Goal: Task Accomplishment & Management: Use online tool/utility

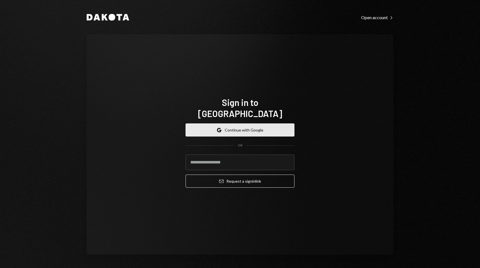
click at [262, 128] on button "Google Continue with Google" at bounding box center [240, 129] width 109 height 13
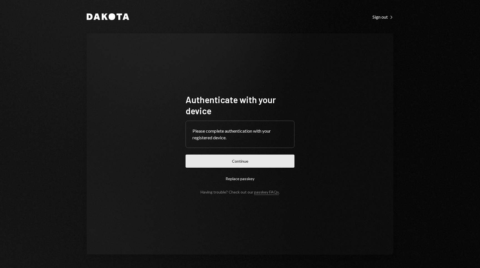
click at [272, 155] on button "Continue" at bounding box center [240, 161] width 109 height 13
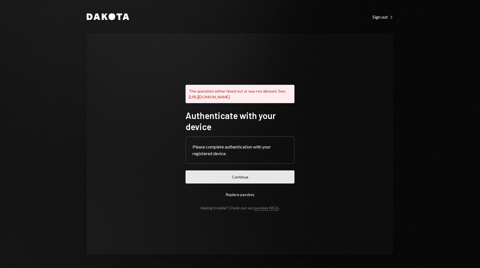
click at [278, 176] on button "Continue" at bounding box center [240, 176] width 109 height 13
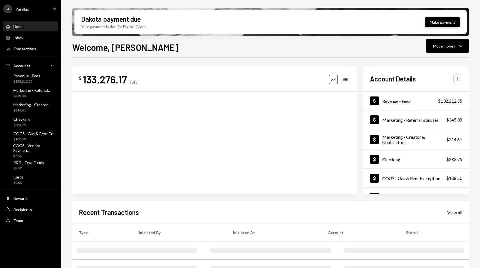
click at [443, 23] on button "Make payment" at bounding box center [442, 22] width 35 height 10
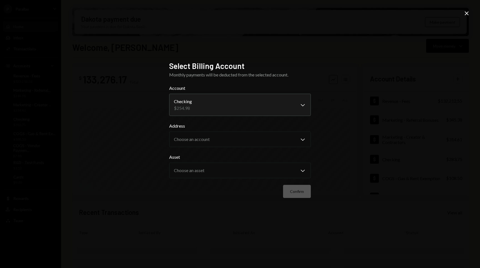
click at [271, 122] on form "**********" at bounding box center [240, 141] width 142 height 113
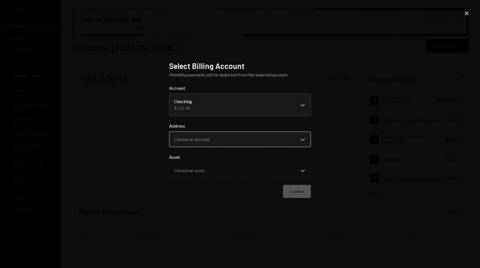
click at [266, 135] on body "P Parallax Caret Down Home Home Inbox Inbox Activities Transactions Accounts Ac…" at bounding box center [240, 134] width 480 height 268
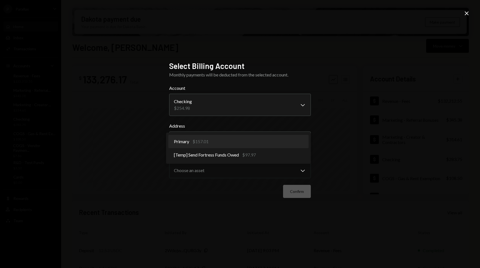
select select "**********"
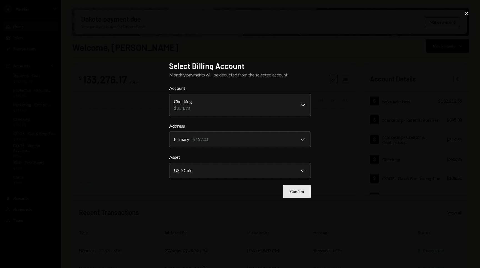
click at [298, 191] on button "Confirm" at bounding box center [297, 191] width 28 height 13
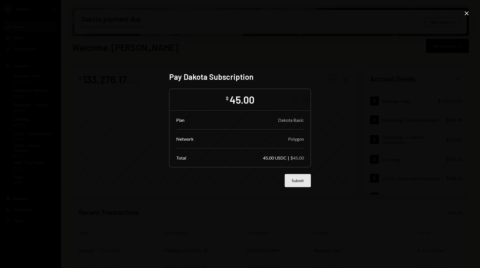
click at [303, 184] on button "Submit" at bounding box center [298, 180] width 26 height 13
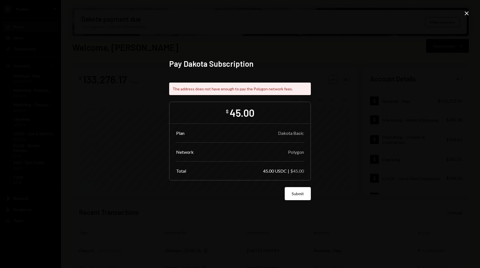
click at [465, 13] on icon "Close" at bounding box center [467, 13] width 7 height 7
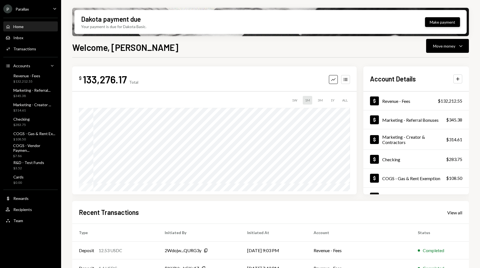
click at [445, 24] on button "Make payment" at bounding box center [442, 22] width 35 height 10
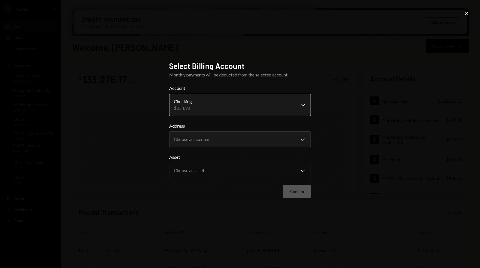
click at [245, 101] on body "P Parallax Caret Down Home Home Inbox Inbox Activities Transactions Accounts Ac…" at bounding box center [240, 134] width 480 height 268
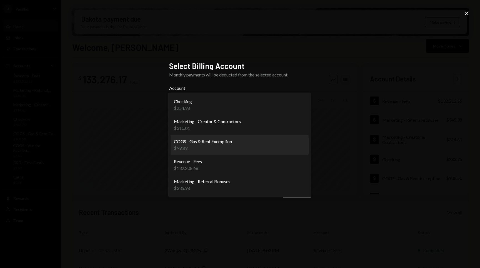
select select "**********"
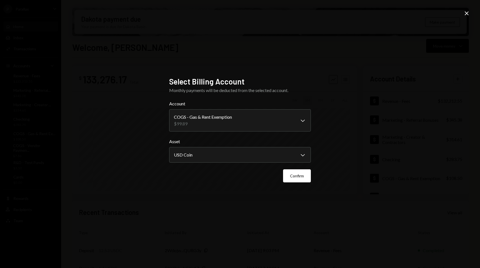
click at [235, 132] on form "**********" at bounding box center [240, 141] width 142 height 82
click at [226, 160] on body "P Parallax Caret Down Home Home Inbox Inbox Activities Transactions Accounts Ac…" at bounding box center [240, 134] width 480 height 268
click at [242, 144] on label "Asset" at bounding box center [240, 141] width 142 height 7
click at [300, 176] on button "Confirm" at bounding box center [297, 175] width 28 height 13
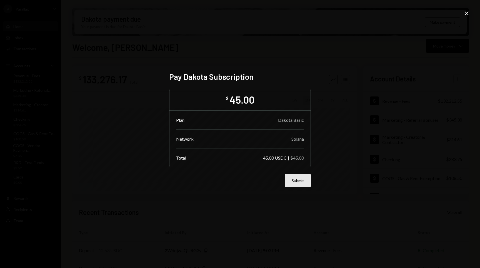
click at [298, 181] on button "Submit" at bounding box center [298, 180] width 26 height 13
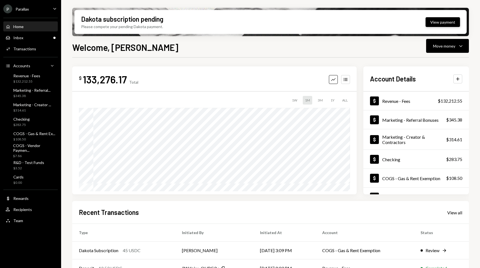
click at [445, 24] on button "View payment" at bounding box center [443, 22] width 34 height 10
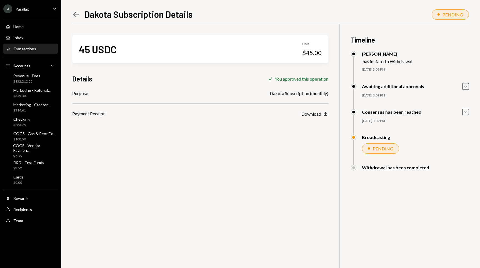
click at [75, 11] on icon "Left Arrow" at bounding box center [76, 14] width 8 height 8
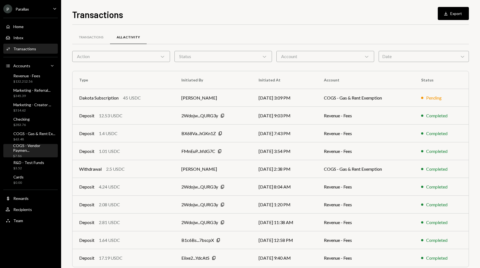
click at [31, 148] on div "COGS - Vendor Paymen..." at bounding box center [34, 147] width 43 height 9
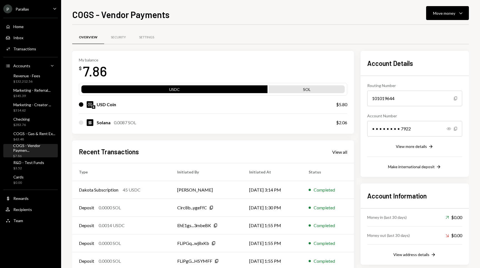
click at [306, 64] on div "My balance $ 7.86" at bounding box center [213, 69] width 268 height 22
click at [26, 80] on div "$132,212.56" at bounding box center [26, 81] width 27 height 5
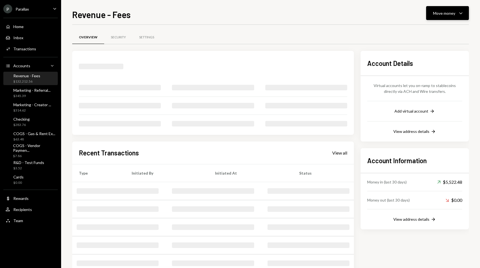
click at [459, 10] on icon "Caret Down" at bounding box center [461, 13] width 7 height 7
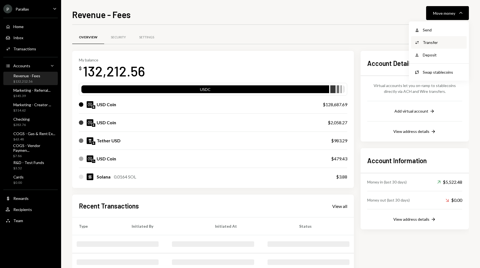
click at [446, 43] on div "Transfer" at bounding box center [443, 42] width 41 height 6
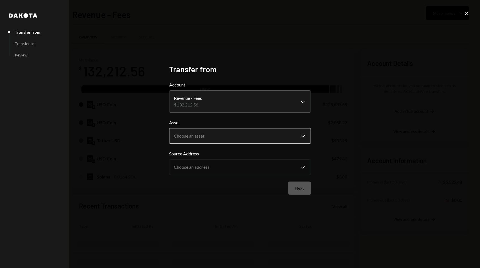
click at [207, 132] on body "P Parallax Caret Down Home Home Inbox Inbox Activities Transactions Accounts Ac…" at bounding box center [240, 134] width 480 height 268
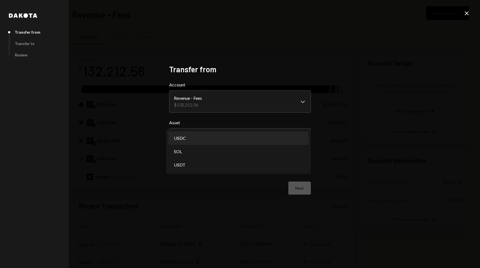
select select "****"
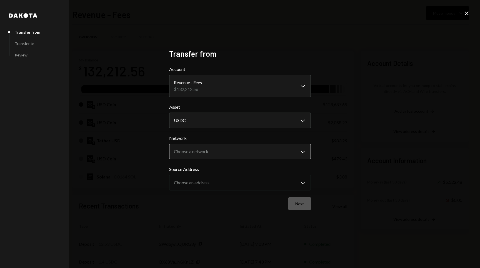
click at [217, 148] on body "P Parallax Caret Down Home Home Inbox Inbox Activities Transactions Accounts Ac…" at bounding box center [240, 134] width 480 height 268
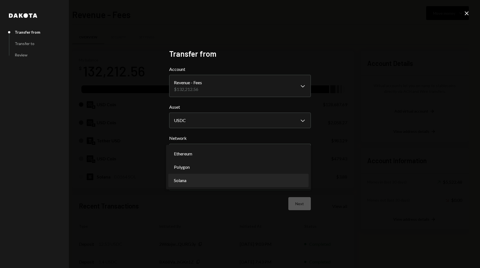
select select "**********"
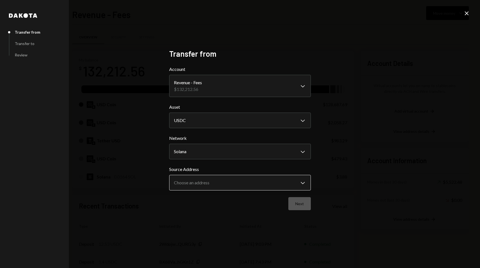
click at [218, 179] on body "P Parallax Caret Down Home Home Inbox Inbox Activities Transactions Accounts Ac…" at bounding box center [240, 134] width 480 height 268
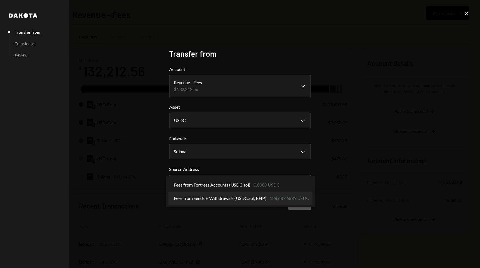
select select "**********"
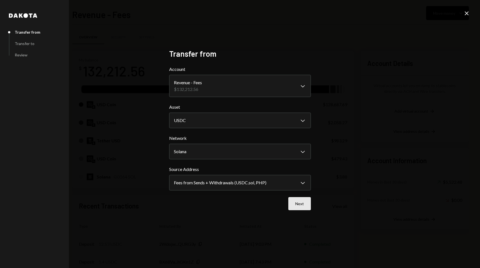
click at [305, 205] on button "Next" at bounding box center [299, 203] width 23 height 13
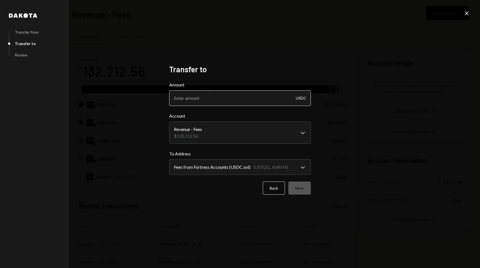
click at [187, 99] on input "Amount" at bounding box center [240, 98] width 142 height 16
type input "275"
type input "27500"
click at [196, 137] on body "P Parallax Caret Down Home Home Inbox Inbox Activities Transactions Accounts Ac…" at bounding box center [240, 134] width 480 height 268
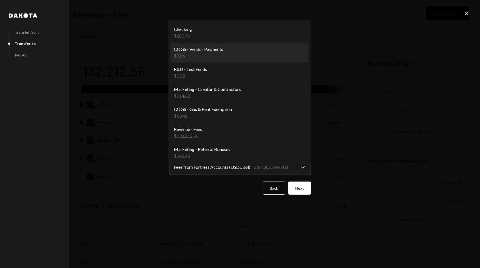
select select "**********"
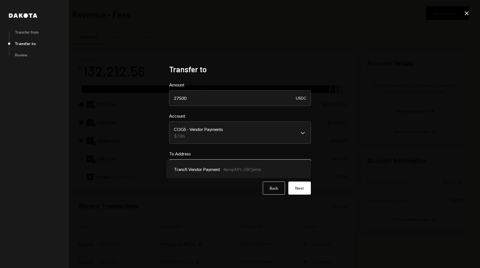
click at [300, 169] on body "P Parallax Caret Down Home Home Inbox Inbox Activities Transactions Accounts Ac…" at bounding box center [240, 134] width 480 height 268
click at [305, 190] on button "Next" at bounding box center [299, 187] width 23 height 13
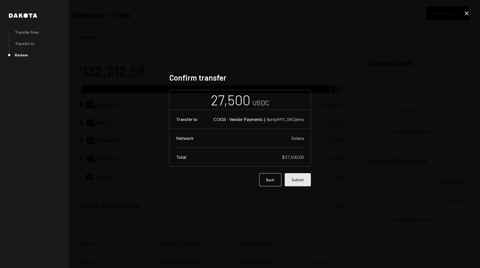
click at [307, 177] on button "Submit" at bounding box center [298, 179] width 26 height 13
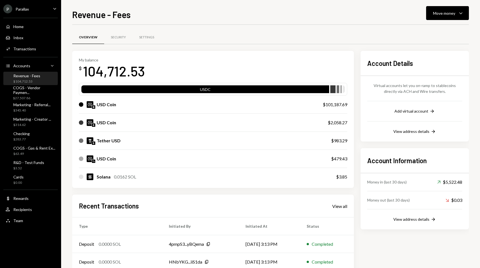
click at [185, 198] on div "Recent Transactions View all Type Initiated By Initiated At Status Deposit 0.00…" at bounding box center [213, 259] width 282 height 129
click at [368, 34] on div "Overview Security Settings" at bounding box center [270, 37] width 397 height 14
click at [228, 28] on div "Overview Security Settings My balance $ 104,712.53 USDC USD Coin $101,187.69 US…" at bounding box center [270, 180] width 397 height 310
